Goal: Communication & Community: Connect with others

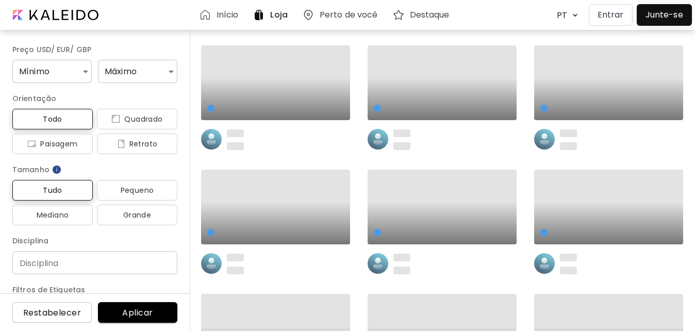
click at [611, 18] on p "Entrar" at bounding box center [611, 15] width 26 height 12
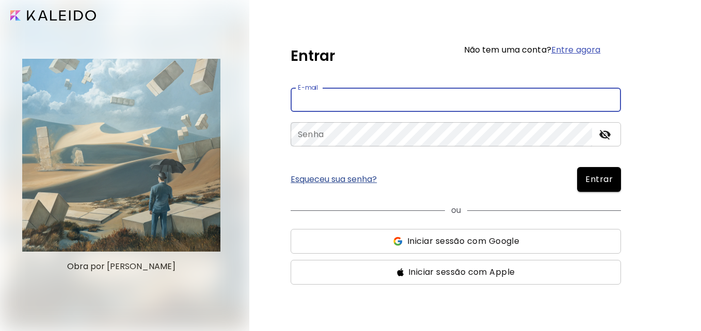
click at [412, 101] on input "email" at bounding box center [455, 100] width 330 height 24
click at [495, 91] on input "*" at bounding box center [455, 100] width 330 height 24
type input "**********"
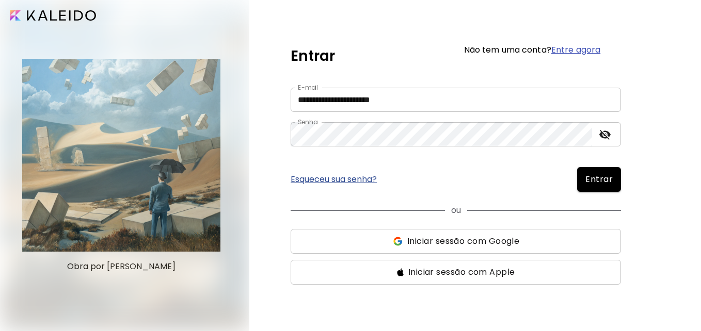
click at [600, 189] on button "Entrar" at bounding box center [599, 179] width 44 height 25
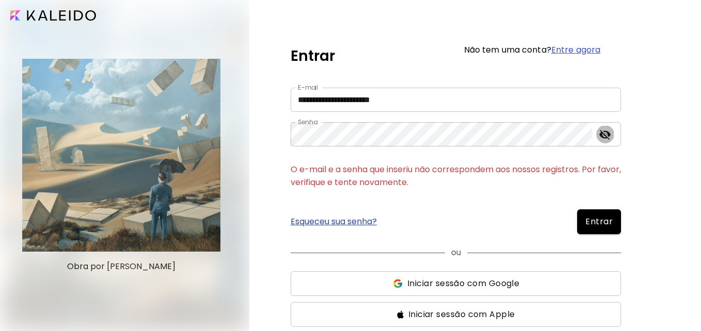
click at [609, 140] on icon "toggle password visibility" at bounding box center [604, 134] width 12 height 12
click at [595, 217] on span "Entrar" at bounding box center [598, 222] width 27 height 12
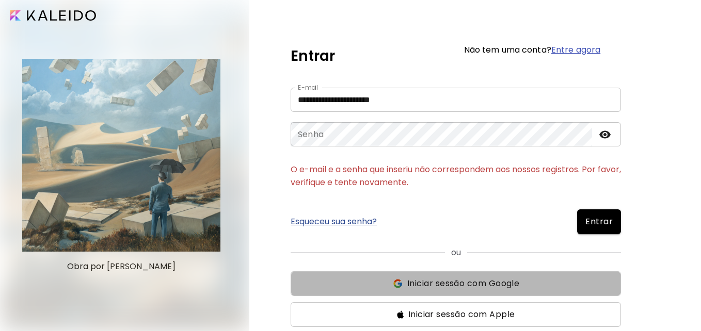
click at [481, 274] on button "Iniciar sessão com Google" at bounding box center [455, 283] width 330 height 25
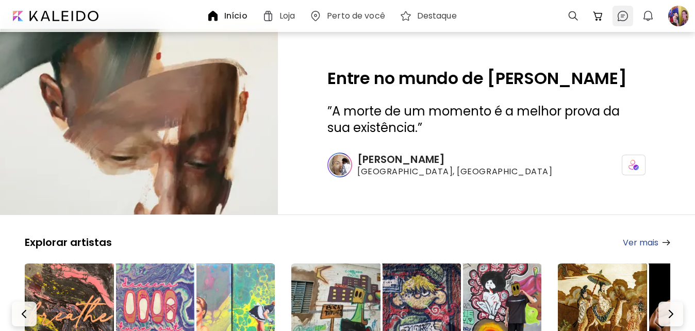
click at [624, 7] on div at bounding box center [623, 16] width 21 height 21
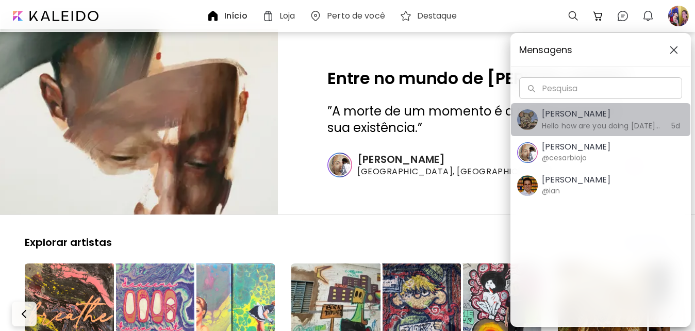
click at [564, 120] on h5 "Lia Zypeer" at bounding box center [601, 114] width 119 height 12
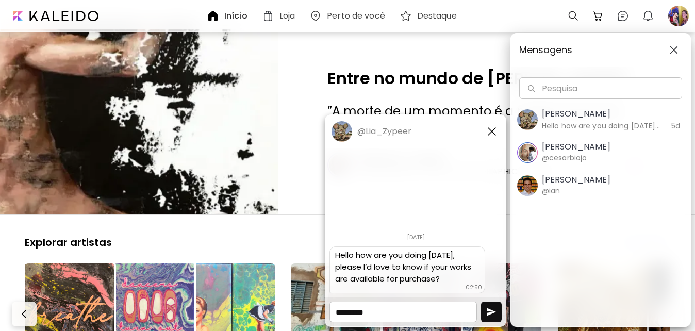
type textarea "*********"
click at [491, 312] on img "button" at bounding box center [492, 312] width 10 height 10
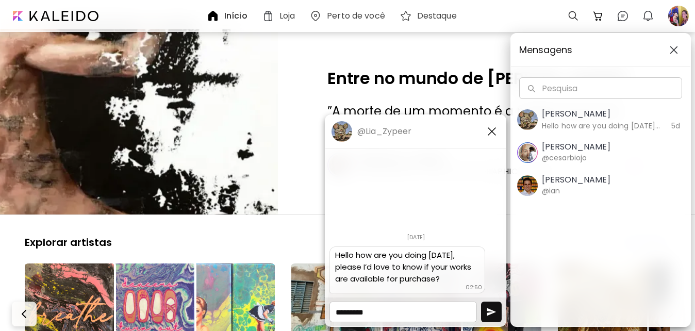
click at [491, 312] on img "button" at bounding box center [492, 312] width 10 height 10
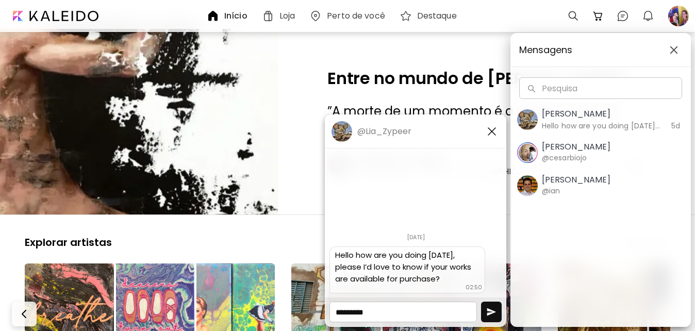
click at [491, 312] on img "button" at bounding box center [492, 312] width 10 height 10
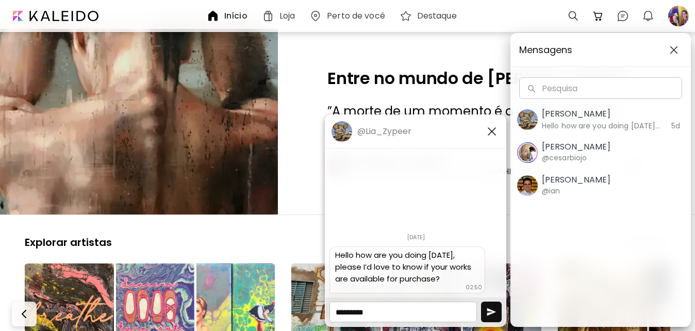
click at [491, 312] on img "button" at bounding box center [492, 312] width 10 height 10
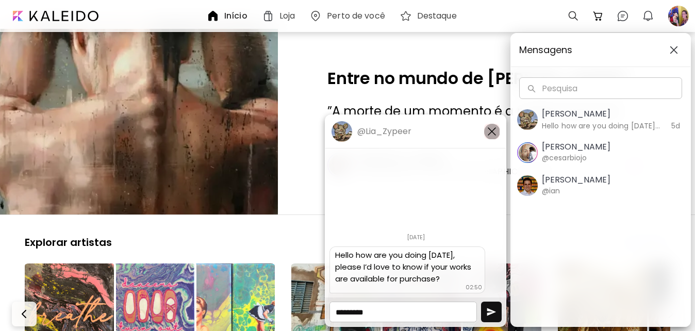
click at [493, 134] on img "button" at bounding box center [492, 131] width 12 height 12
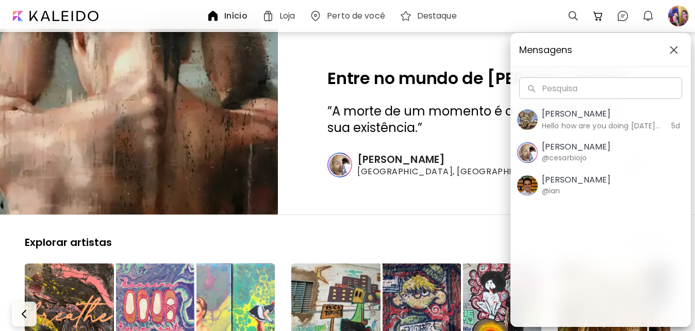
click at [675, 45] on button "button" at bounding box center [674, 50] width 17 height 17
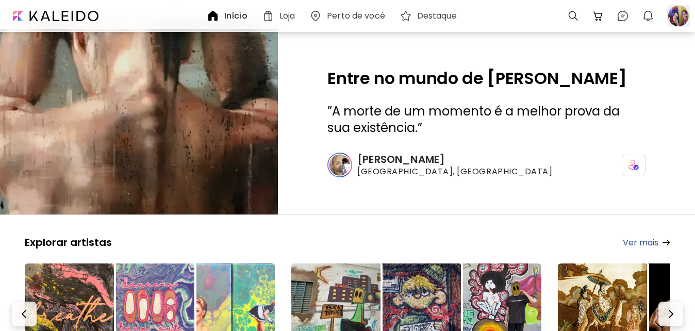
click at [684, 11] on div at bounding box center [679, 16] width 23 height 23
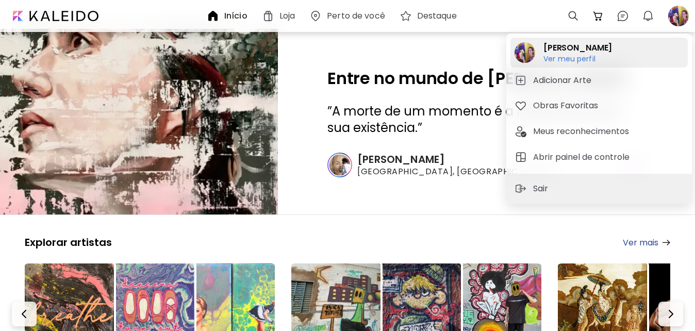
click at [581, 61] on h6 "Ver meu perfil" at bounding box center [578, 58] width 69 height 9
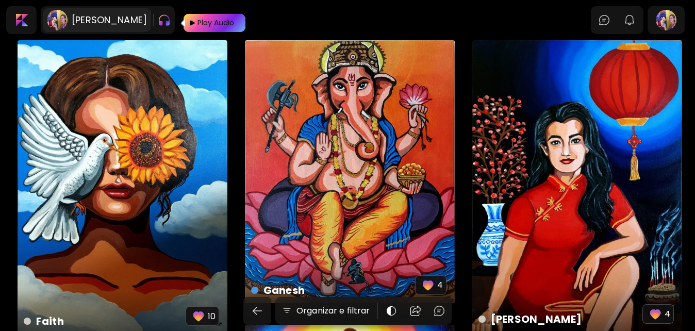
click at [128, 15] on h6 "Fernanda Bienhachewski" at bounding box center [109, 20] width 75 height 12
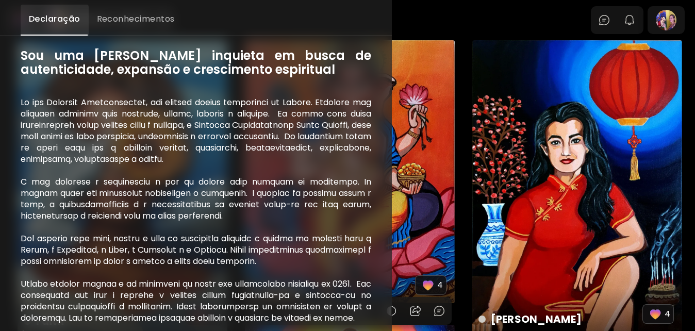
scroll to position [180, 0]
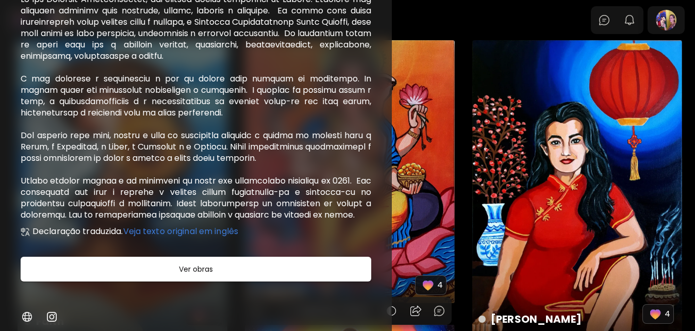
click at [54, 316] on img at bounding box center [51, 317] width 12 height 12
